Goal: Task Accomplishment & Management: Use online tool/utility

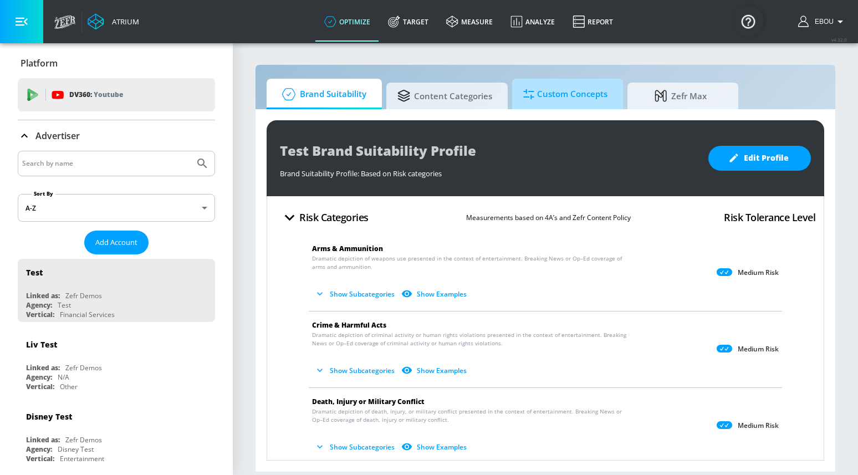
click at [531, 100] on span "Custom Concepts" at bounding box center [565, 94] width 84 height 27
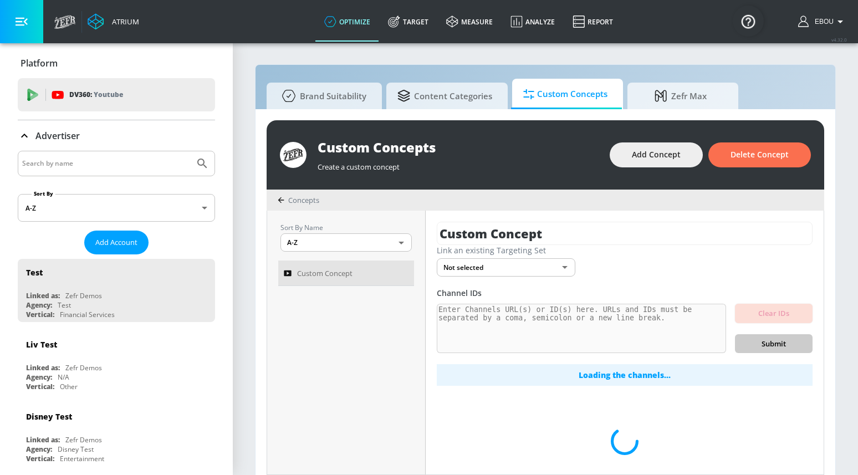
scroll to position [12, 0]
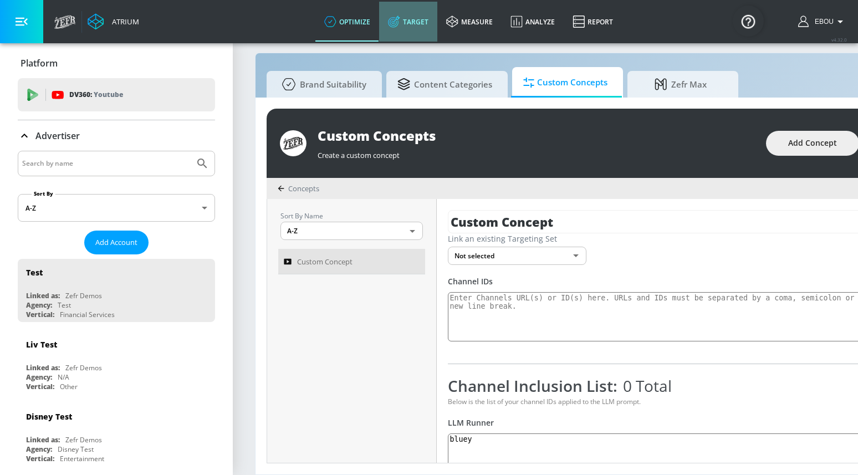
click at [424, 28] on link "Target" at bounding box center [408, 22] width 58 height 40
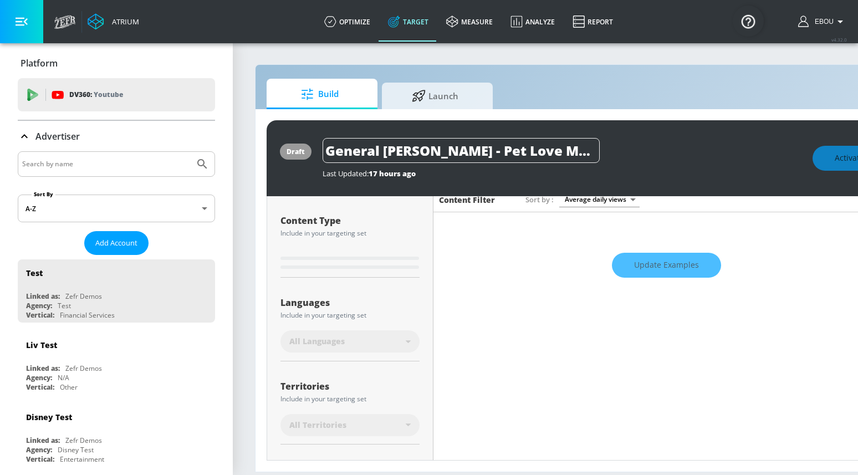
scroll to position [229, 0]
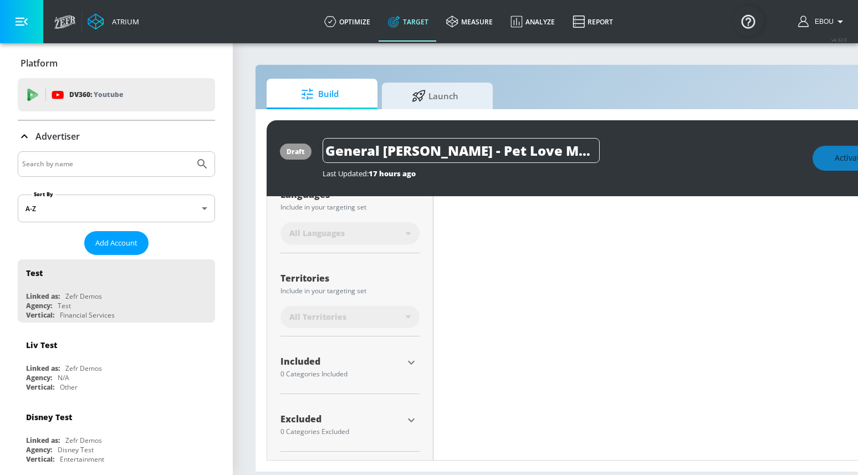
type input "0.6"
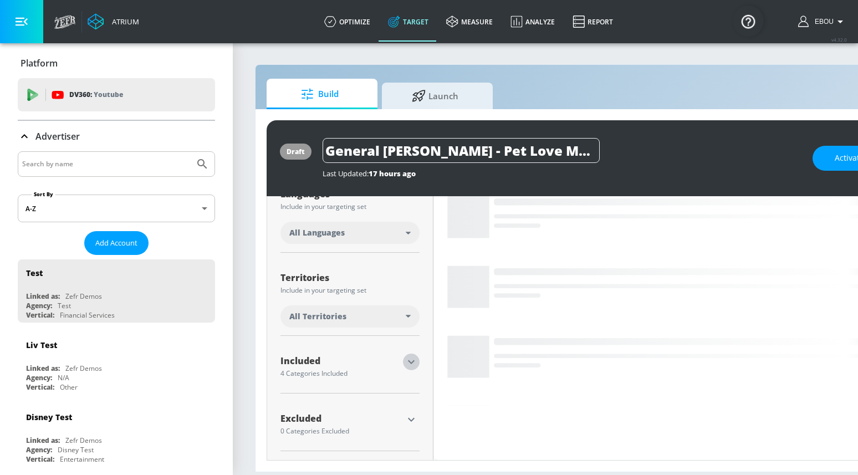
click at [408, 367] on icon "button" at bounding box center [410, 361] width 13 height 13
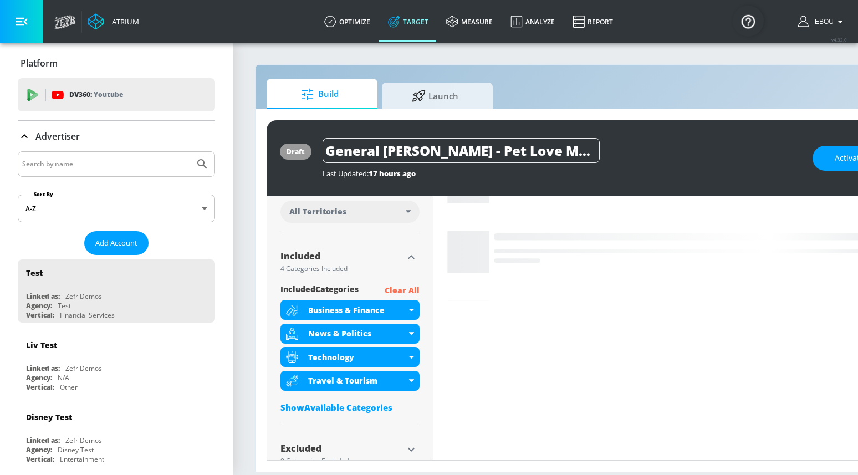
scroll to position [351, 0]
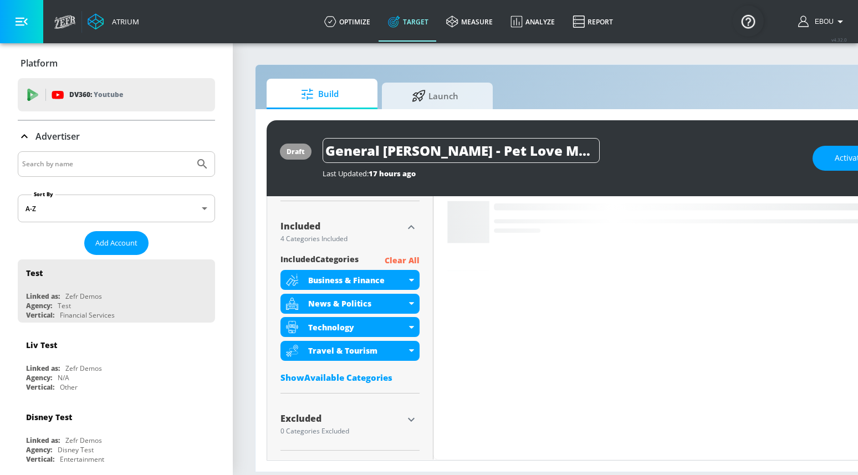
click at [372, 376] on div "Show Available Categories" at bounding box center [349, 377] width 139 height 11
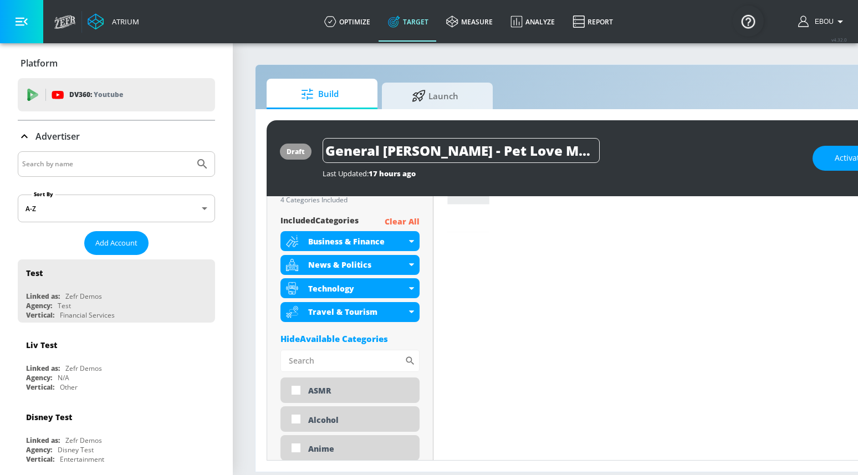
scroll to position [404, 0]
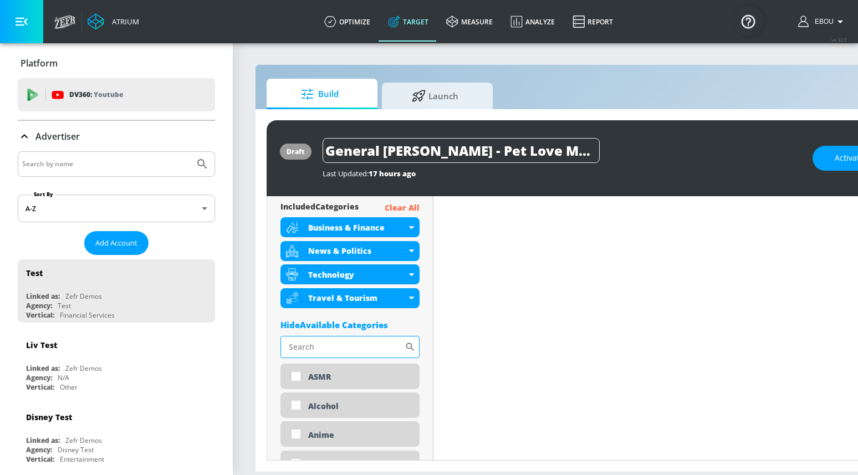
click at [361, 347] on input "Sort By" at bounding box center [342, 347] width 124 height 22
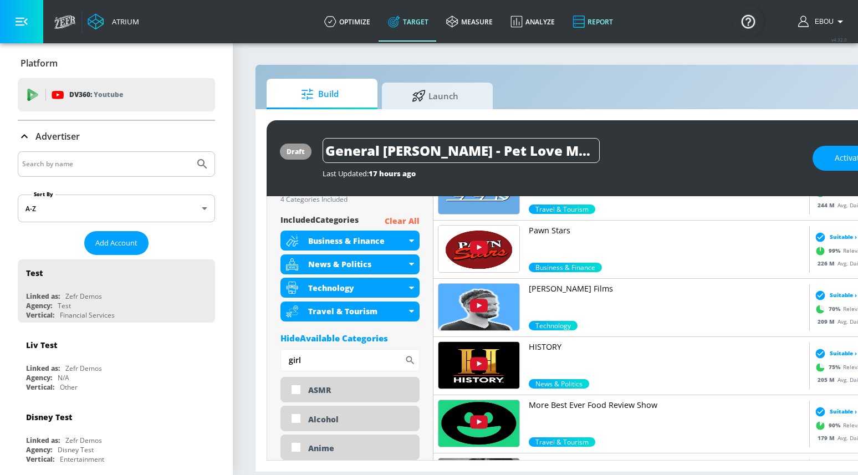
scroll to position [418, 0]
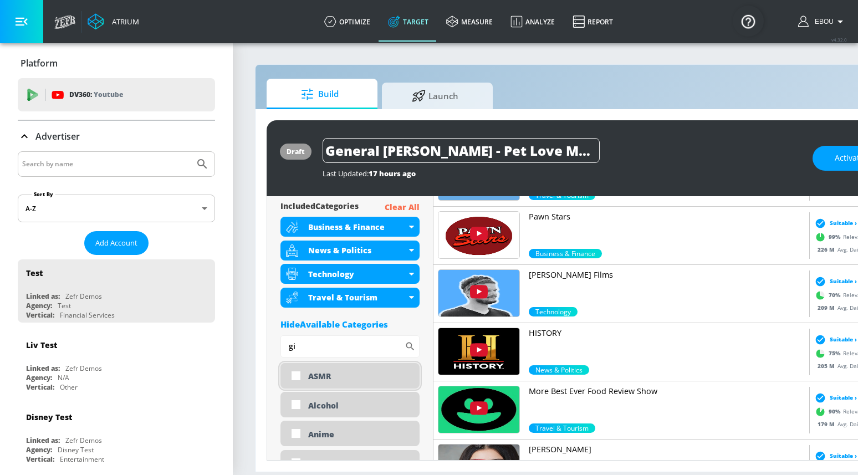
type input "g"
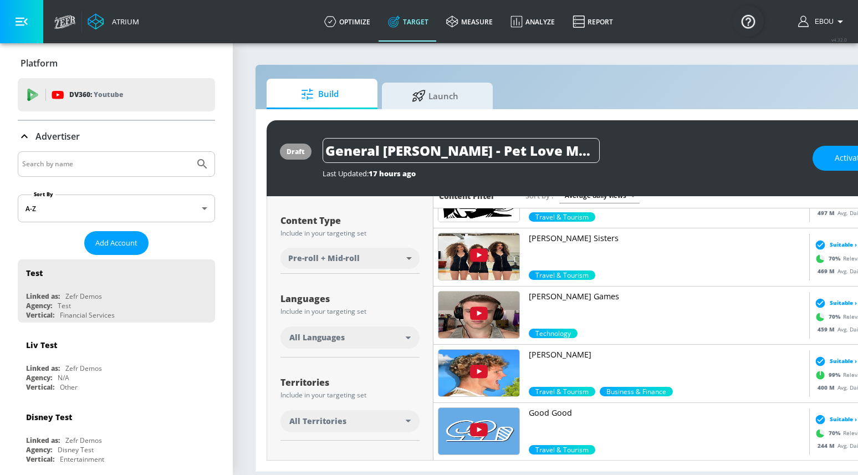
scroll to position [21, 0]
